Goal: Task Accomplishment & Management: Manage account settings

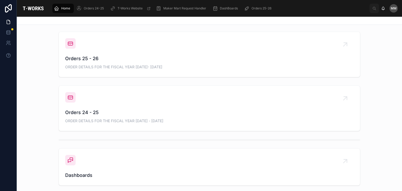
scroll to position [200, 0]
click at [124, 63] on span "ORDER DETAILS FOR THE FISCAL YEAR [DATE]- [DATE]" at bounding box center [209, 65] width 288 height 5
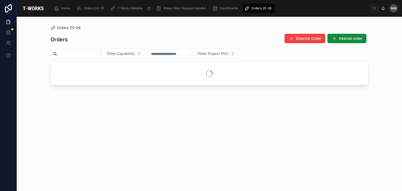
click at [124, 63] on div at bounding box center [209, 73] width 317 height 23
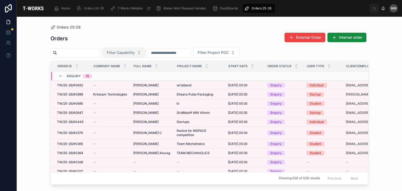
click at [135, 52] on span "Filter Capability" at bounding box center [121, 52] width 28 height 5
type input "****"
click at [124, 75] on div "Textile" at bounding box center [136, 74] width 63 height 8
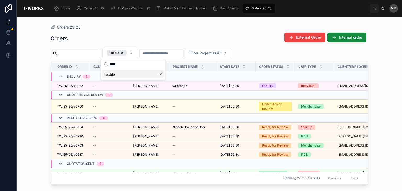
click at [159, 90] on td "Under Design Review 1" at bounding box center [110, 94] width 118 height 9
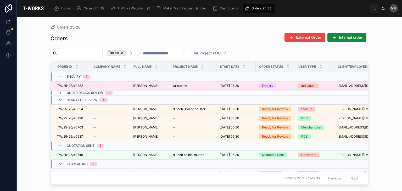
click at [158, 87] on span "[PERSON_NAME]" at bounding box center [145, 86] width 25 height 4
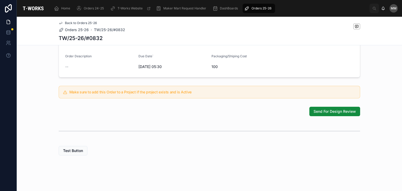
scroll to position [154, 0]
click at [328, 116] on button "Send For Design Review" at bounding box center [334, 111] width 51 height 9
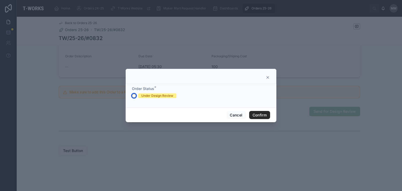
click at [133, 96] on button "Under Design Review" at bounding box center [134, 96] width 4 height 4
click at [260, 114] on button "Confirm" at bounding box center [259, 115] width 21 height 8
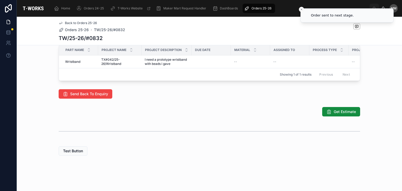
scroll to position [277, 0]
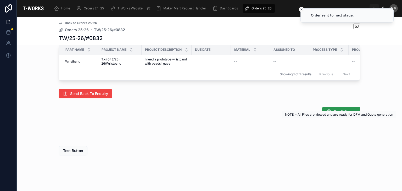
click at [340, 116] on button "Get Estimate" at bounding box center [341, 111] width 38 height 9
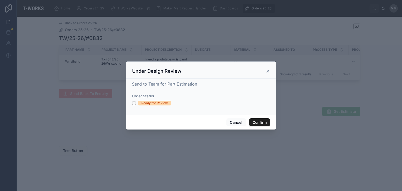
click at [253, 123] on button "Confirm" at bounding box center [259, 122] width 21 height 8
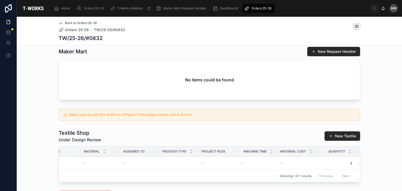
scroll to position [220, 0]
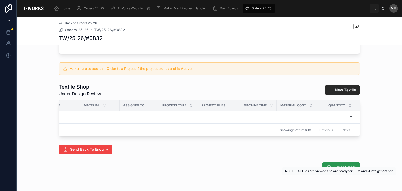
click at [336, 170] on span "Get Estimate" at bounding box center [344, 166] width 22 height 5
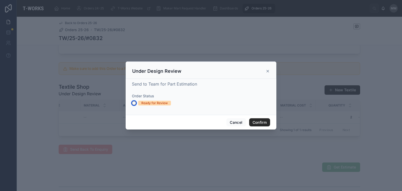
click at [133, 102] on button "Ready for Review" at bounding box center [134, 103] width 4 height 4
click at [252, 122] on button "Confirm" at bounding box center [259, 122] width 21 height 8
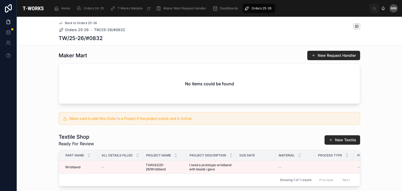
scroll to position [224, 0]
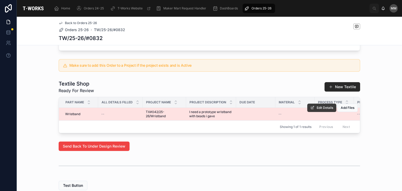
click at [326, 110] on span "Edit Details" at bounding box center [324, 108] width 16 height 4
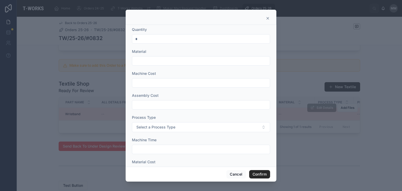
click at [149, 63] on input "text" at bounding box center [201, 60] width 138 height 7
type input "**********"
click at [158, 83] on input "text" at bounding box center [201, 82] width 138 height 7
click at [138, 106] on input "text" at bounding box center [201, 104] width 138 height 7
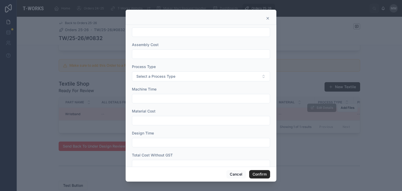
scroll to position [62, 0]
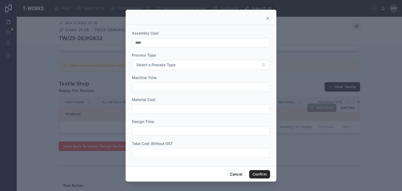
type input "****"
click at [152, 106] on input "text" at bounding box center [201, 108] width 138 height 7
click at [172, 119] on div "Design Time" at bounding box center [201, 121] width 138 height 5
click at [144, 109] on input "***" at bounding box center [201, 108] width 138 height 7
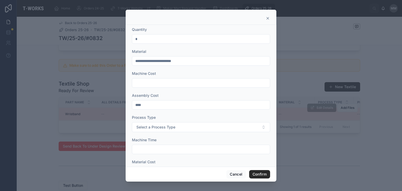
scroll to position [36, 0]
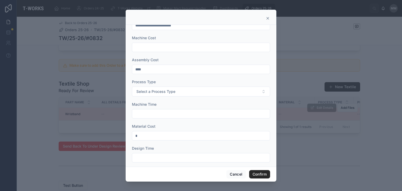
type input "*"
click at [149, 68] on input "****" at bounding box center [201, 69] width 138 height 7
type input "*"
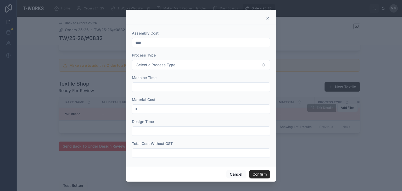
scroll to position [62, 0]
type input "****"
click at [142, 84] on input "text" at bounding box center [201, 86] width 138 height 7
click at [146, 108] on input "*" at bounding box center [201, 108] width 138 height 7
type input "***"
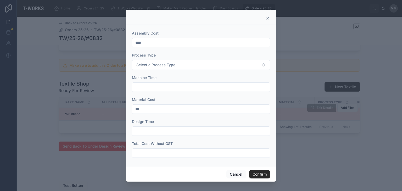
click at [154, 146] on div "Total Cost Without GST" at bounding box center [201, 149] width 138 height 17
click at [152, 150] on input "text" at bounding box center [201, 152] width 138 height 7
click at [148, 42] on input "****" at bounding box center [201, 42] width 138 height 7
type input "*"
type input "****"
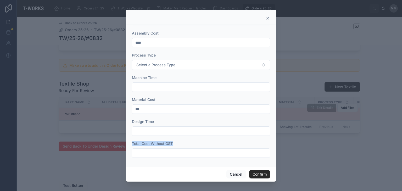
drag, startPoint x: 143, startPoint y: 135, endPoint x: 143, endPoint y: 155, distance: 20.1
click at [143, 155] on form "**********" at bounding box center [201, 64] width 138 height 198
click at [143, 155] on input "text" at bounding box center [201, 152] width 138 height 7
type input "****"
click at [142, 107] on input "***" at bounding box center [201, 108] width 138 height 7
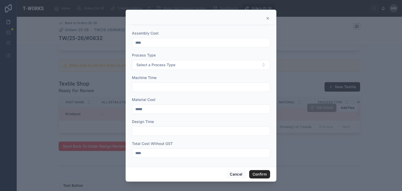
type input "***"
click at [94, 138] on div at bounding box center [201, 95] width 402 height 191
click at [41, 123] on div at bounding box center [201, 95] width 402 height 191
click at [264, 175] on button "Confirm" at bounding box center [259, 174] width 21 height 8
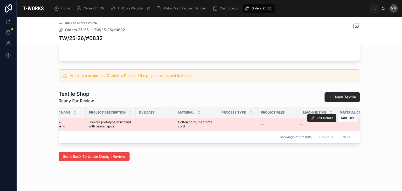
scroll to position [0, 100]
click at [233, 131] on td at bounding box center [237, 124] width 39 height 13
click at [312, 120] on icon at bounding box center [312, 118] width 4 height 4
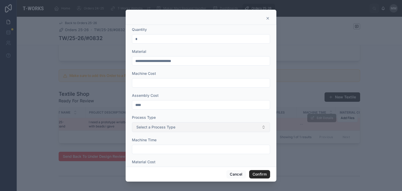
click at [170, 127] on span "Select a Process Type" at bounding box center [155, 126] width 39 height 5
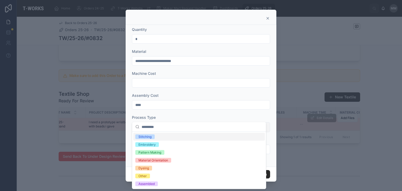
scroll to position [20, 0]
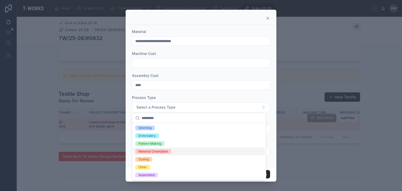
click at [149, 152] on div "Material Orientation" at bounding box center [153, 151] width 30 height 5
click at [148, 175] on div "Assembled" at bounding box center [146, 175] width 16 height 5
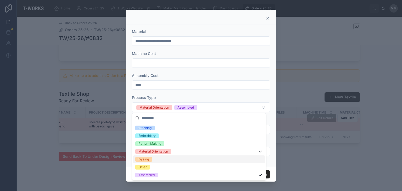
click at [91, 152] on div at bounding box center [201, 95] width 402 height 191
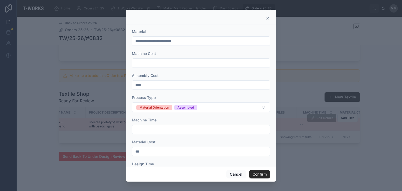
click at [91, 152] on div at bounding box center [201, 95] width 402 height 191
click at [205, 108] on button "Material Orientation Assembled" at bounding box center [201, 107] width 138 height 10
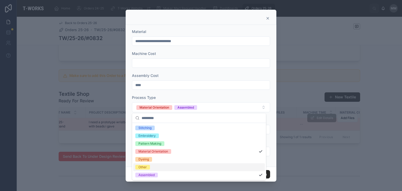
click at [141, 167] on div "Other" at bounding box center [142, 167] width 8 height 5
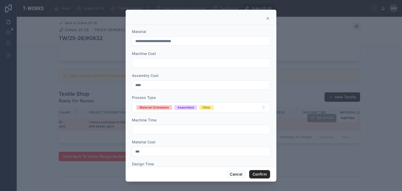
click at [99, 151] on div at bounding box center [201, 95] width 402 height 191
click at [255, 175] on button "Confirm" at bounding box center [259, 174] width 21 height 8
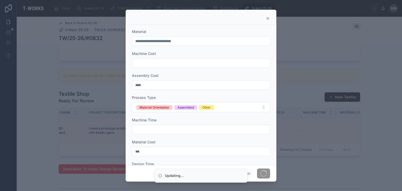
click at [105, 158] on div at bounding box center [201, 95] width 402 height 191
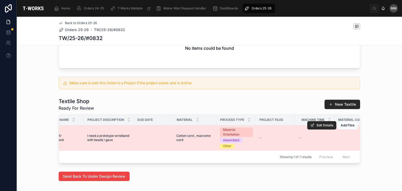
scroll to position [0, 0]
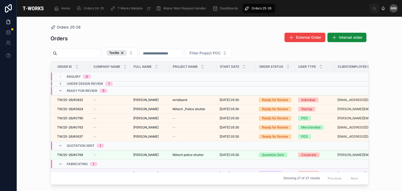
click at [221, 145] on td at bounding box center [235, 145] width 39 height 9
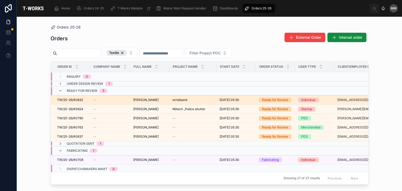
click at [225, 101] on span "[DATE] 05:30" at bounding box center [229, 100] width 20 height 4
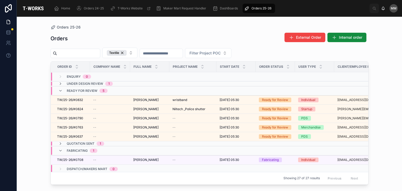
click at [89, 144] on span "Quotation Sent" at bounding box center [81, 143] width 28 height 4
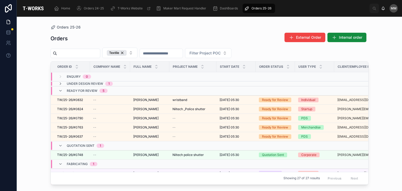
scroll to position [59, 0]
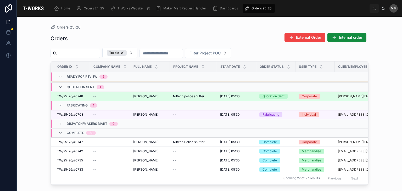
click at [130, 95] on td "[PERSON_NAME] [PERSON_NAME]" at bounding box center [150, 96] width 40 height 9
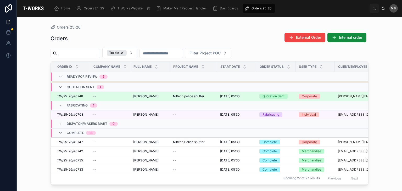
click at [130, 95] on td "[PERSON_NAME] [PERSON_NAME]" at bounding box center [150, 96] width 40 height 9
click at [143, 94] on span "[PERSON_NAME]" at bounding box center [145, 96] width 25 height 4
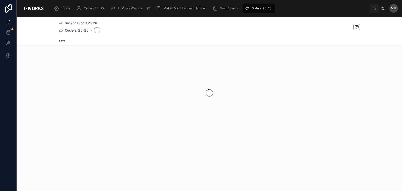
click at [143, 94] on div at bounding box center [209, 93] width 385 height 83
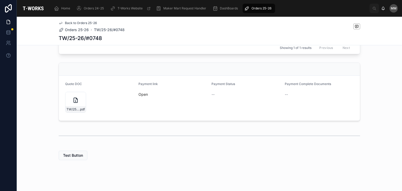
scroll to position [222, 0]
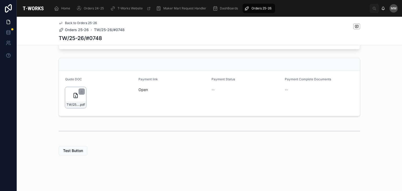
click at [75, 96] on icon at bounding box center [76, 95] width 4 height 5
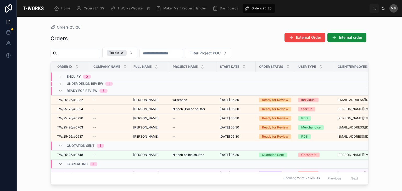
click at [82, 83] on span "Under Design Review" at bounding box center [85, 84] width 36 height 4
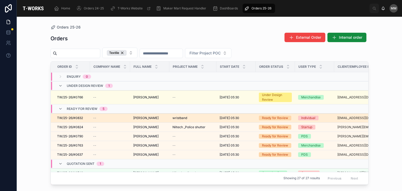
click at [128, 119] on td "--" at bounding box center [110, 117] width 40 height 9
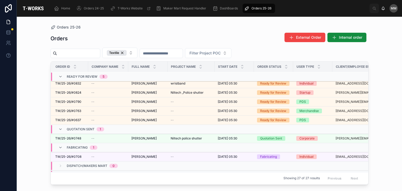
scroll to position [24, 2]
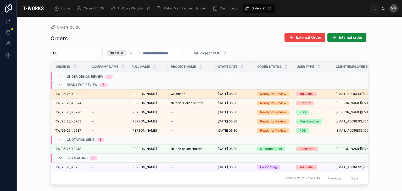
click at [185, 92] on span "wristband" at bounding box center [177, 94] width 15 height 4
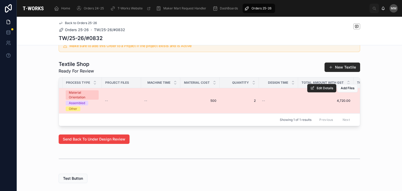
scroll to position [0, 289]
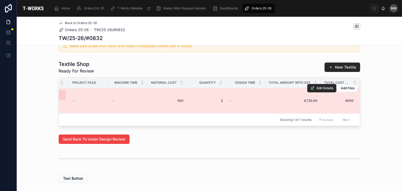
click at [254, 113] on td "--" at bounding box center [245, 100] width 39 height 25
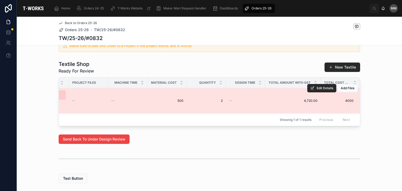
click at [254, 113] on td "--" at bounding box center [245, 100] width 39 height 25
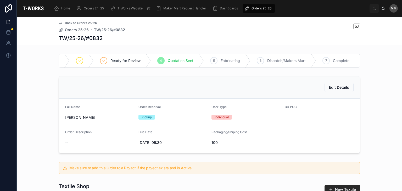
scroll to position [0, 0]
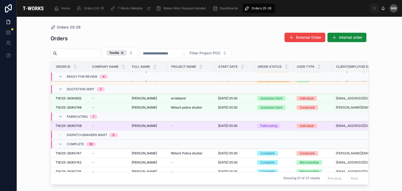
scroll to position [54, 2]
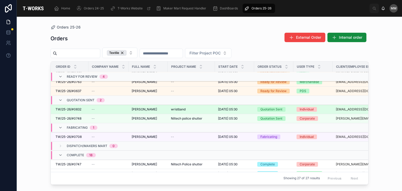
click at [157, 110] on span "[PERSON_NAME]" at bounding box center [144, 109] width 25 height 4
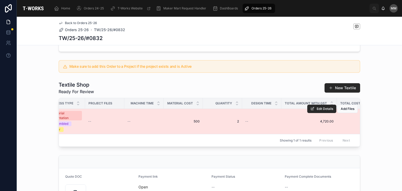
scroll to position [0, 289]
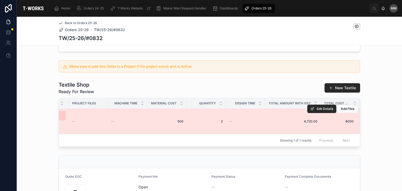
click at [348, 123] on span "4000" at bounding box center [337, 121] width 33 height 4
click at [318, 111] on span "Edit Details" at bounding box center [324, 109] width 16 height 4
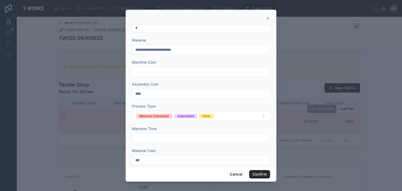
scroll to position [1, 0]
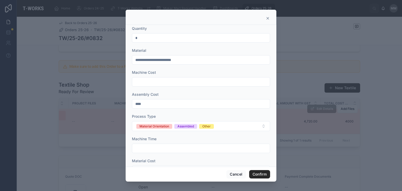
click at [149, 103] on input "****" at bounding box center [201, 103] width 138 height 7
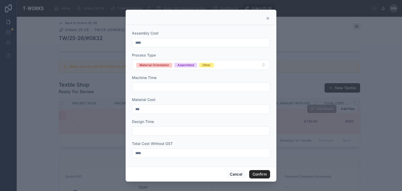
click at [147, 151] on input "****" at bounding box center [201, 152] width 138 height 7
type input "*"
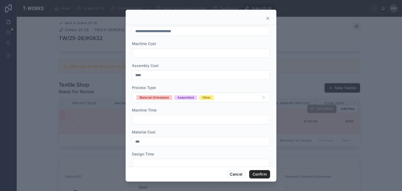
type input "****"
click at [145, 118] on input "text" at bounding box center [201, 119] width 138 height 7
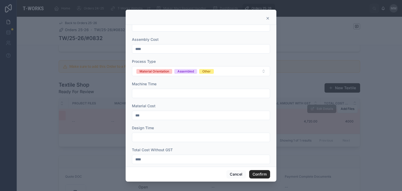
scroll to position [62, 0]
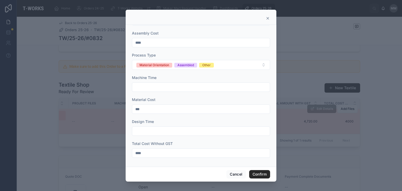
click at [150, 44] on input "****" at bounding box center [201, 42] width 138 height 7
type input "*"
type input "****"
click at [266, 173] on button "Confirm" at bounding box center [259, 174] width 21 height 8
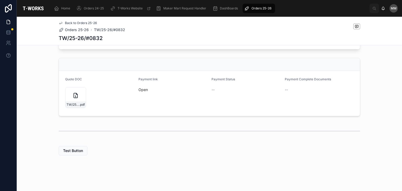
scroll to position [0, 0]
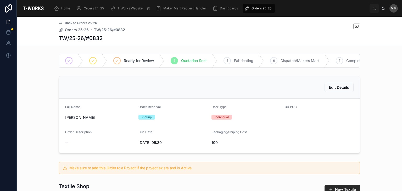
click at [224, 99] on div "Edit Details" at bounding box center [209, 87] width 301 height 22
